Goal: Task Accomplishment & Management: Use online tool/utility

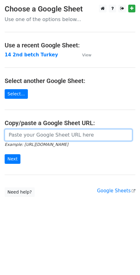
click at [76, 138] on input "url" at bounding box center [69, 135] width 128 height 12
paste input "[URL][DOMAIN_NAME]"
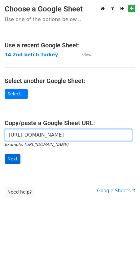
type input "[URL][DOMAIN_NAME]"
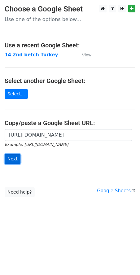
scroll to position [0, 0]
click at [13, 159] on input "Next" at bounding box center [13, 159] width 16 height 10
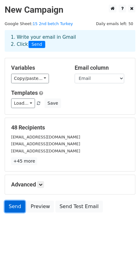
click at [13, 207] on link "Send" at bounding box center [15, 207] width 20 height 12
click at [16, 209] on link "Send" at bounding box center [15, 207] width 20 height 12
click at [18, 208] on link "Send" at bounding box center [15, 207] width 20 height 12
click at [11, 210] on link "Send" at bounding box center [15, 207] width 20 height 12
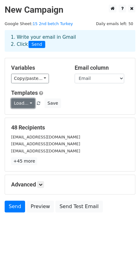
click at [29, 104] on link "Load..." at bounding box center [23, 104] width 24 height 10
click at [34, 116] on link "Turkey 1st mail" at bounding box center [37, 118] width 52 height 10
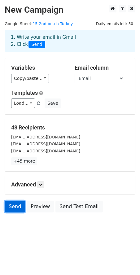
click at [15, 209] on link "Send" at bounding box center [15, 207] width 20 height 12
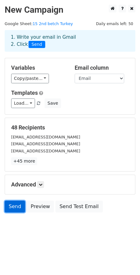
click at [15, 209] on link "Send" at bounding box center [15, 207] width 20 height 12
